Goal: Entertainment & Leisure: Consume media (video, audio)

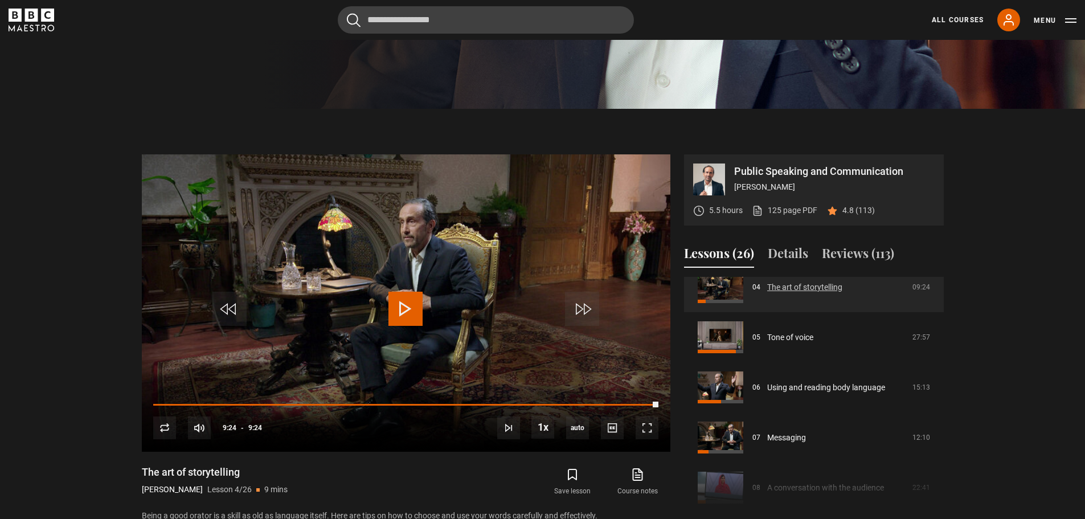
scroll to position [216, 0]
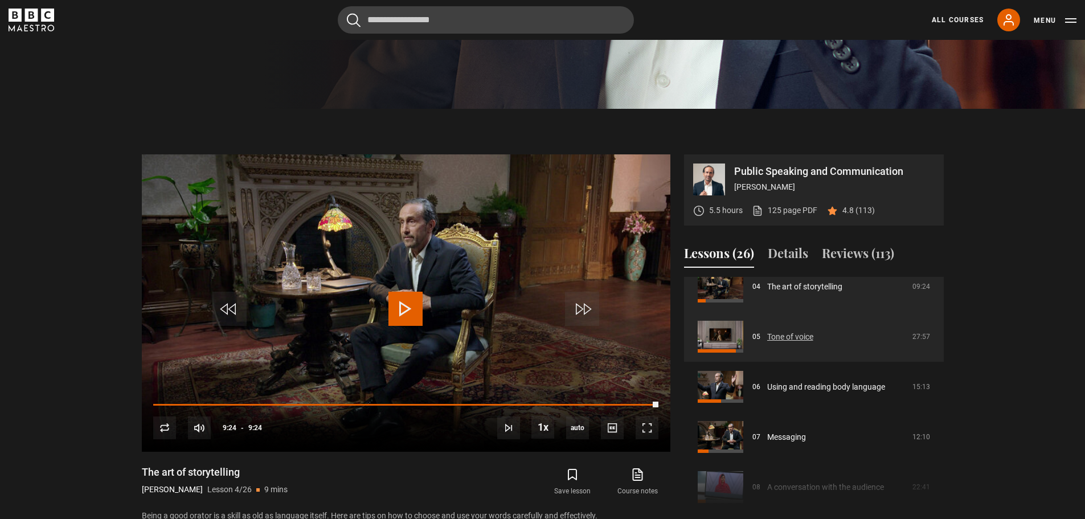
click at [781, 337] on link "Tone of voice" at bounding box center [790, 337] width 46 height 12
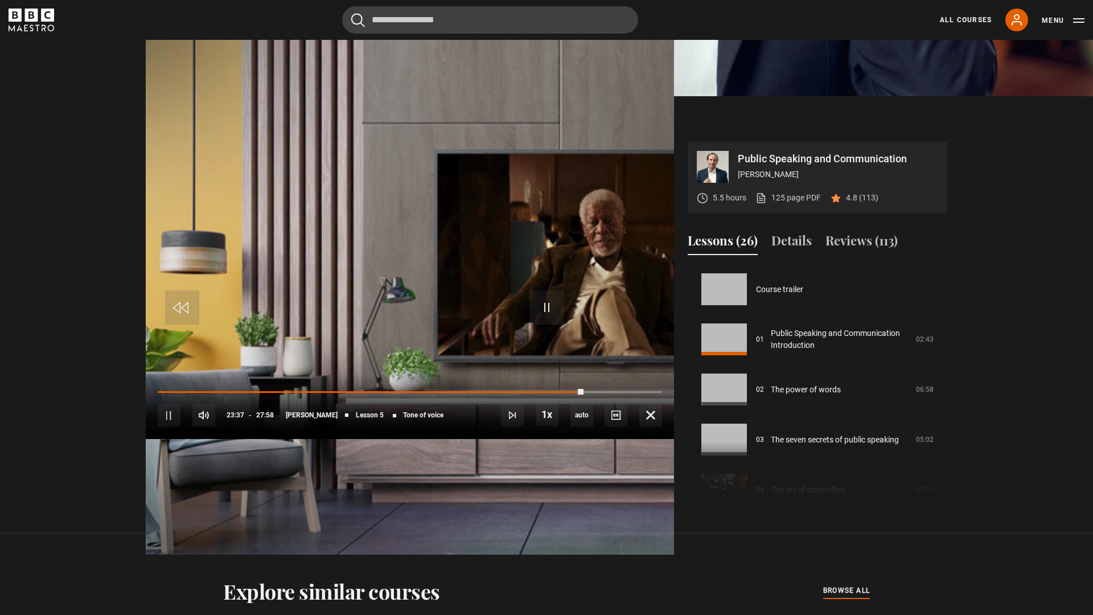
scroll to position [200, 0]
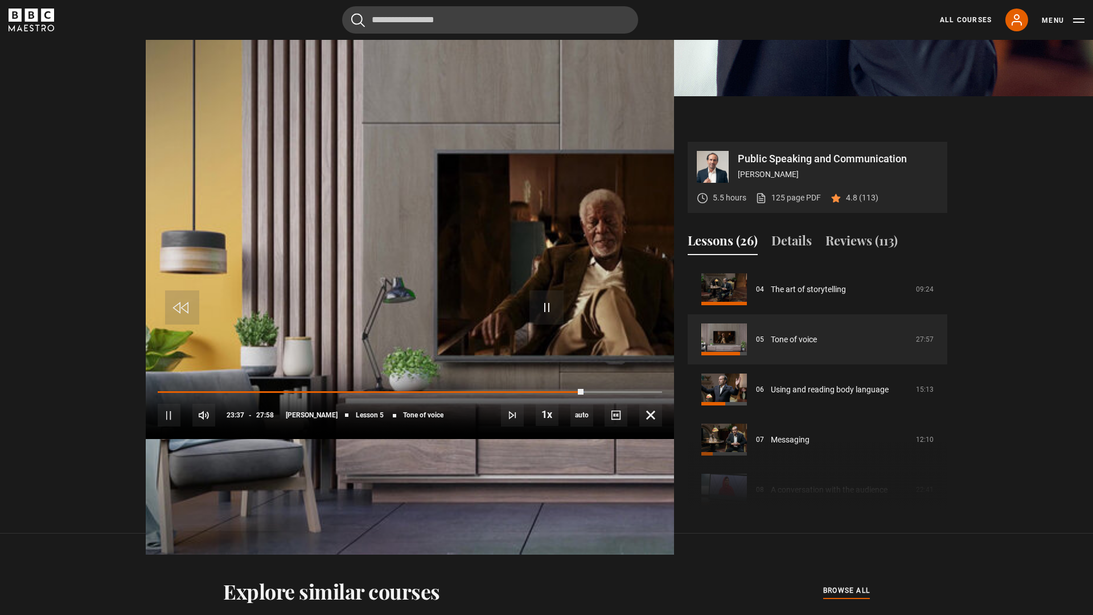
drag, startPoint x: 0, startPoint y: 0, endPoint x: 251, endPoint y: 485, distance: 545.5
click at [251, 485] on video "Video Player" at bounding box center [410, 290] width 528 height 528
click at [158, 393] on div "Loaded : 86.11% 00:14 23:39" at bounding box center [410, 391] width 504 height 3
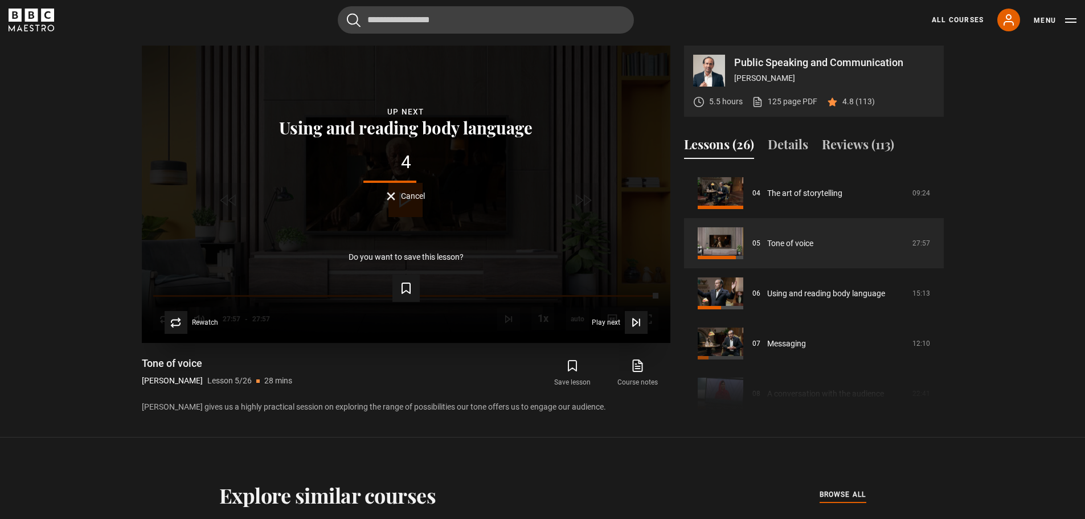
click at [406, 195] on span "Cancel" at bounding box center [413, 196] width 24 height 8
